Goal: Information Seeking & Learning: Learn about a topic

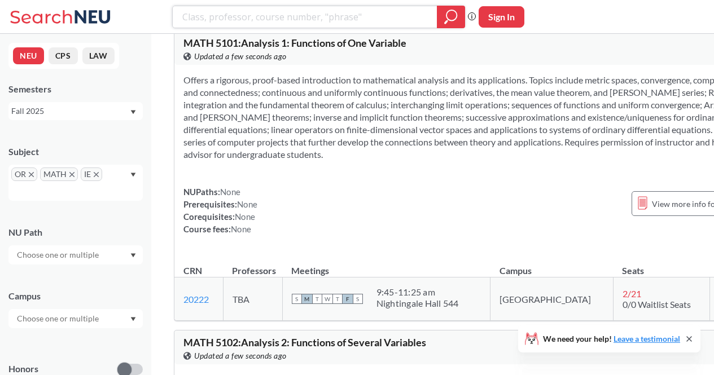
scroll to position [351, 0]
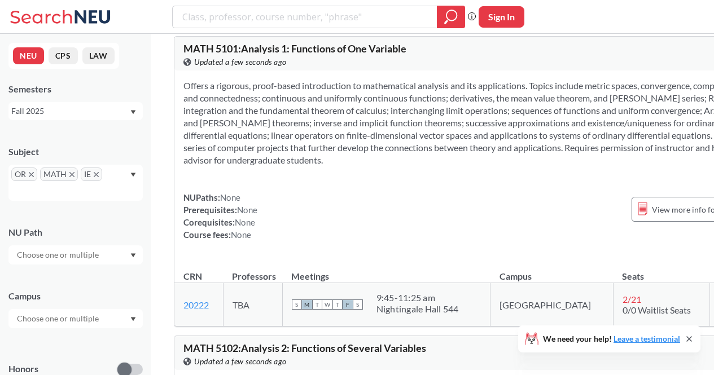
click at [691, 345] on div "We need your help! Leave a testimonial" at bounding box center [609, 339] width 182 height 27
click at [691, 337] on icon at bounding box center [689, 339] width 5 height 5
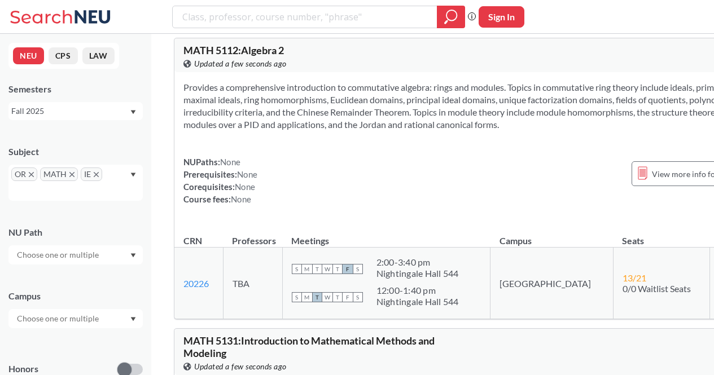
scroll to position [1448, 0]
click at [339, 28] on div at bounding box center [318, 17] width 293 height 23
click at [337, 22] on input "search" at bounding box center [305, 16] width 248 height 19
type input ""optimization""
click at [459, 12] on div at bounding box center [451, 17] width 28 height 23
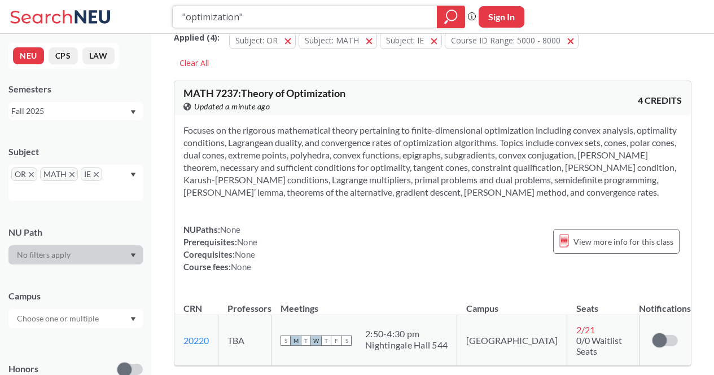
scroll to position [6, 0]
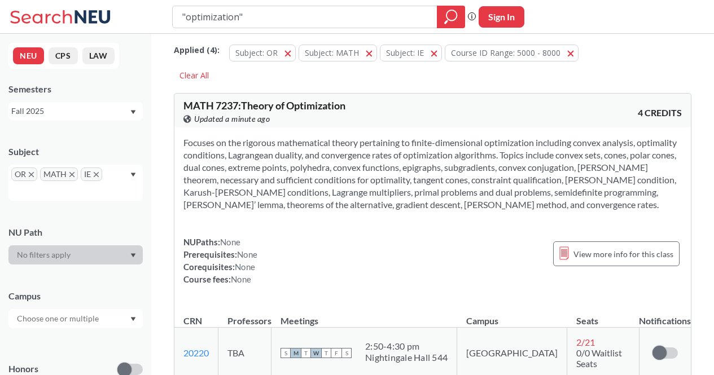
click at [521, 196] on section "Focuses on the rigorous mathematical theory pertaining to finite-dimensional op…" at bounding box center [433, 174] width 499 height 75
drag, startPoint x: 521, startPoint y: 196, endPoint x: 552, endPoint y: 203, distance: 32.2
click at [552, 203] on section "Focuses on the rigorous mathematical theory pertaining to finite-dimensional op…" at bounding box center [433, 174] width 499 height 75
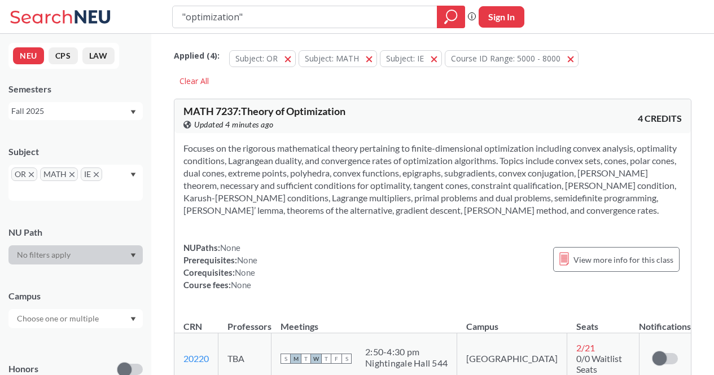
scroll to position [0, 0]
click at [279, 8] on input ""optimization"" at bounding box center [305, 16] width 248 height 19
click at [188, 15] on input ""optimization" at bounding box center [305, 16] width 248 height 19
type input "optimization"
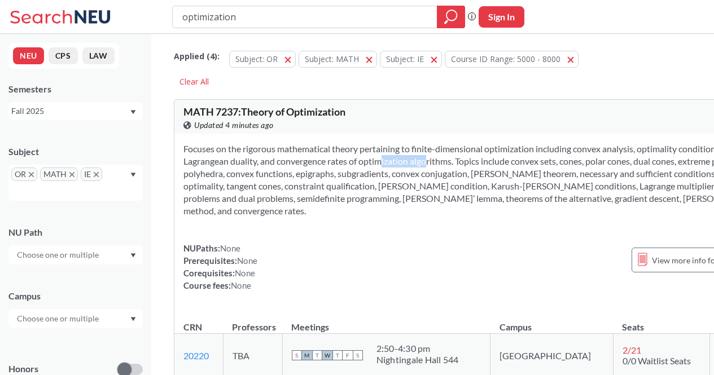
scroll to position [244, 0]
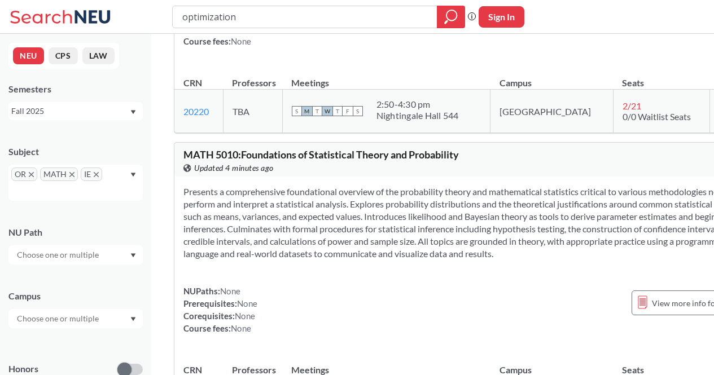
click at [298, 174] on div "View this course on Banner. Updated 4 minutes ago" at bounding box center [328, 168] width 289 height 12
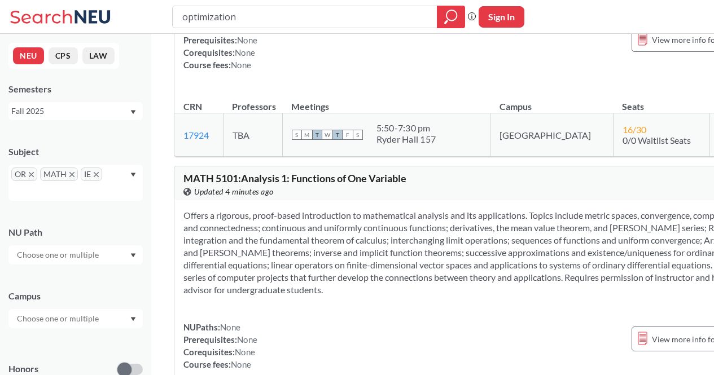
scroll to position [0, 0]
